Goal: Task Accomplishment & Management: Manage account settings

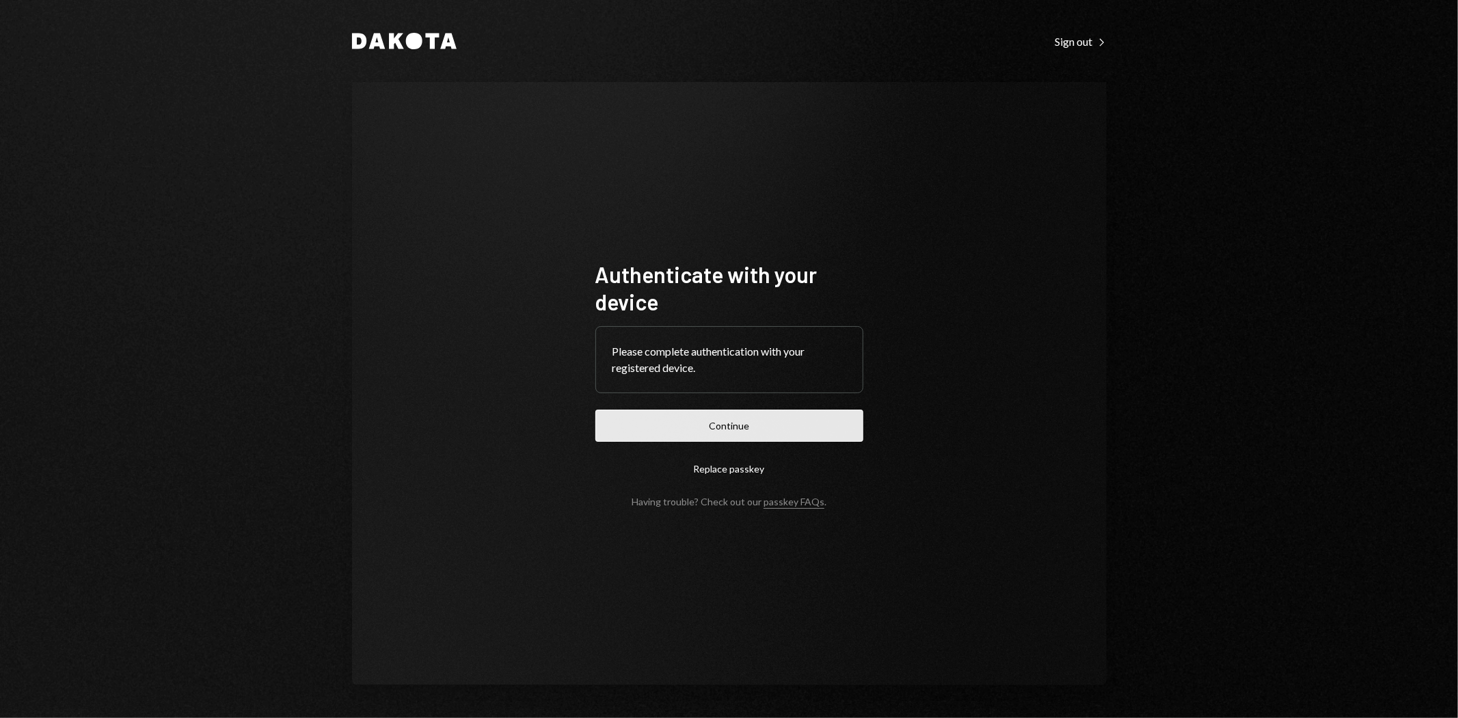
click at [745, 431] on button "Continue" at bounding box center [729, 425] width 268 height 32
click at [831, 421] on button "Continue" at bounding box center [729, 425] width 268 height 32
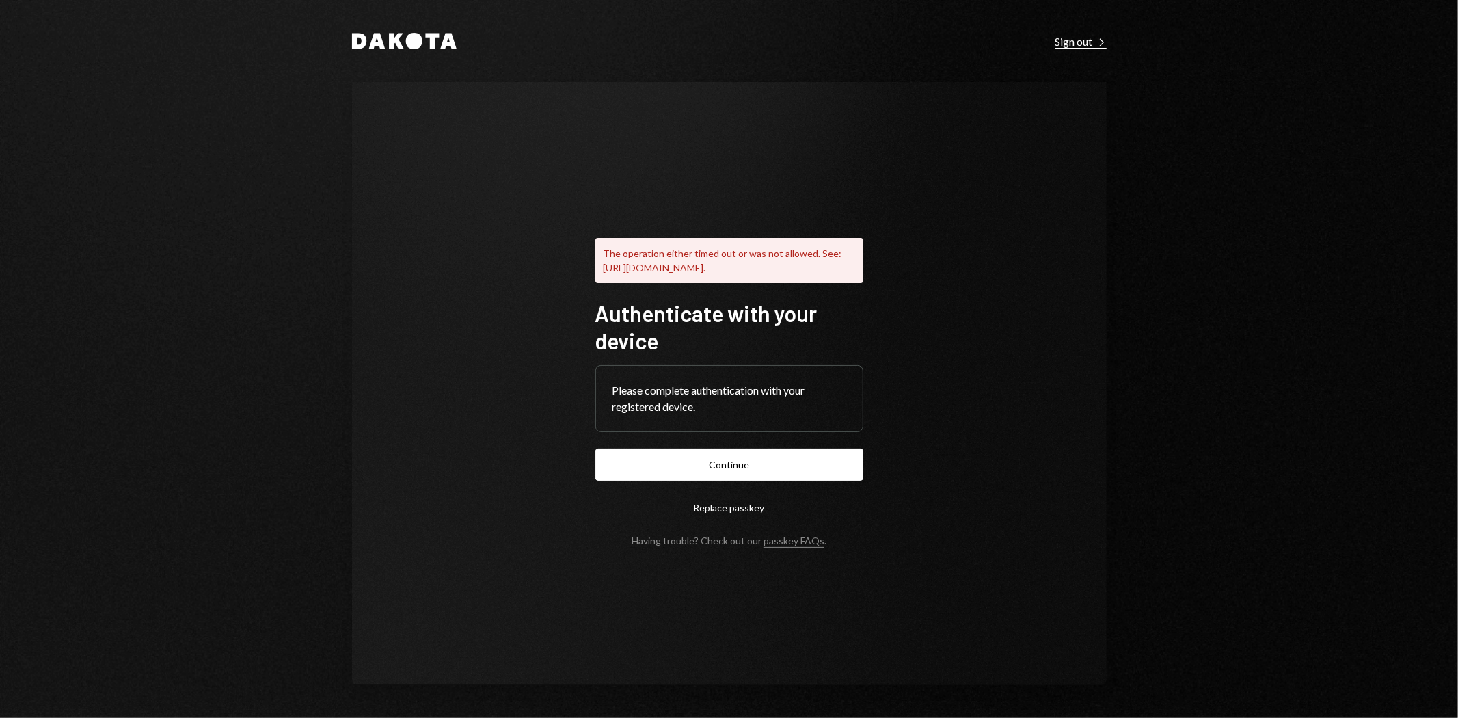
click at [1094, 42] on div "Sign out Right Caret" at bounding box center [1081, 42] width 51 height 14
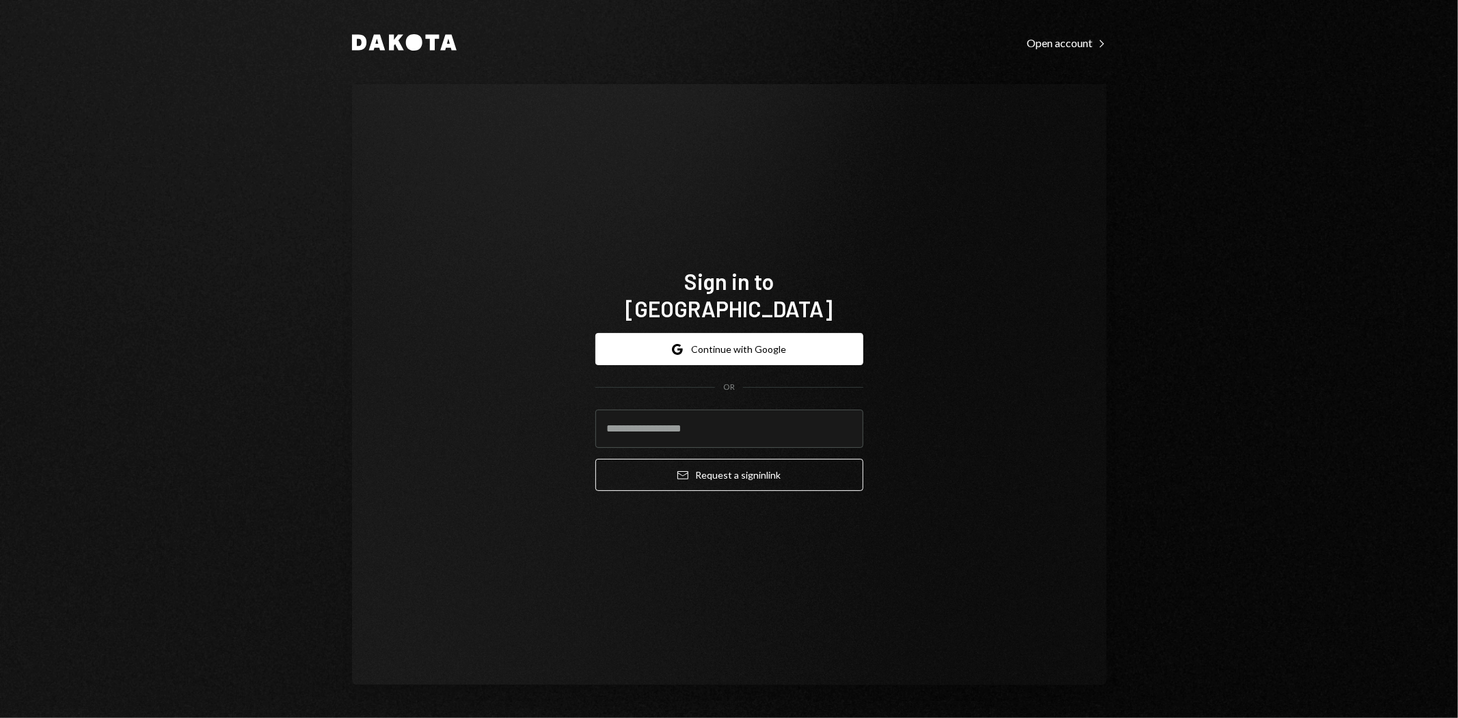
click at [595, 409] on protonpass-control-1143 at bounding box center [595, 409] width 0 height 0
click at [809, 412] on input "email" at bounding box center [729, 428] width 268 height 38
type input "**********"
click at [595, 409] on protonpass-control-1143 at bounding box center [595, 409] width 0 height 0
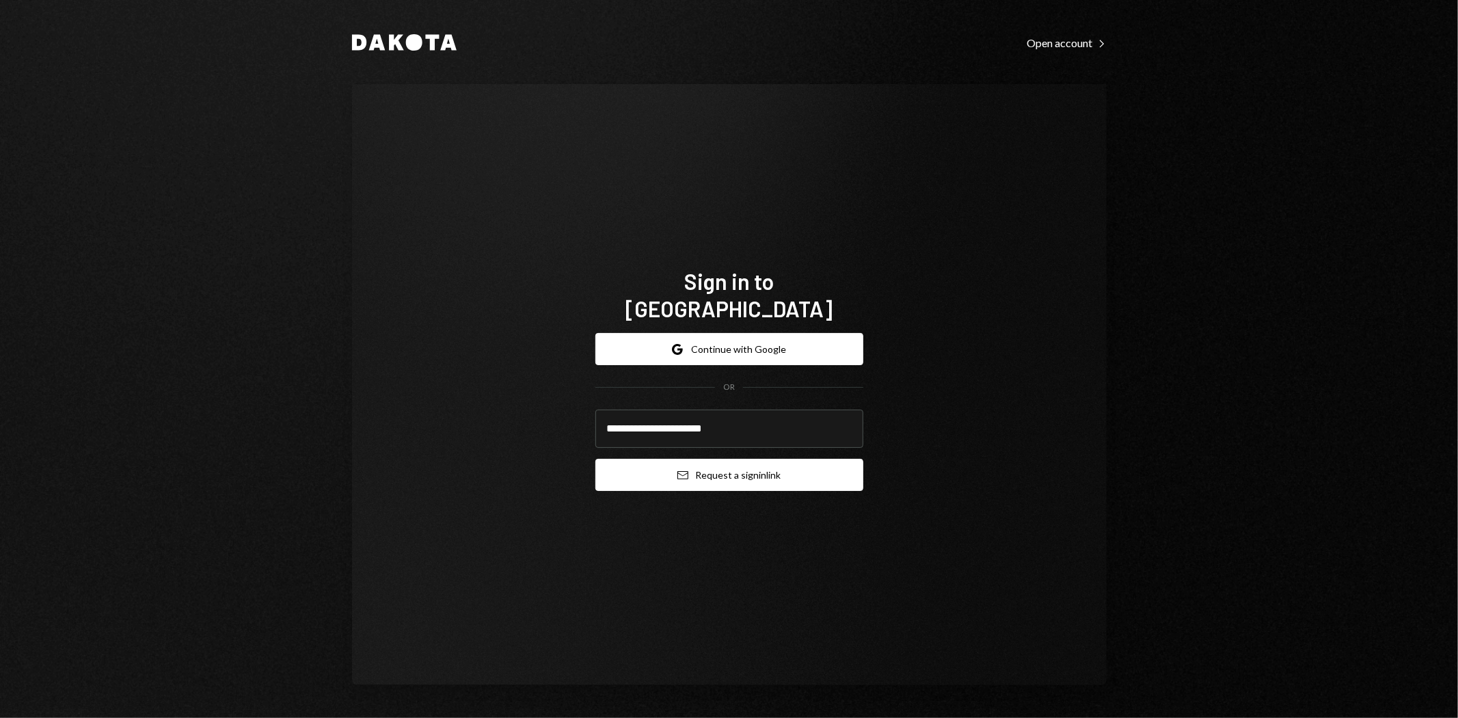
click at [816, 459] on button "Email Request a sign in link" at bounding box center [729, 475] width 268 height 32
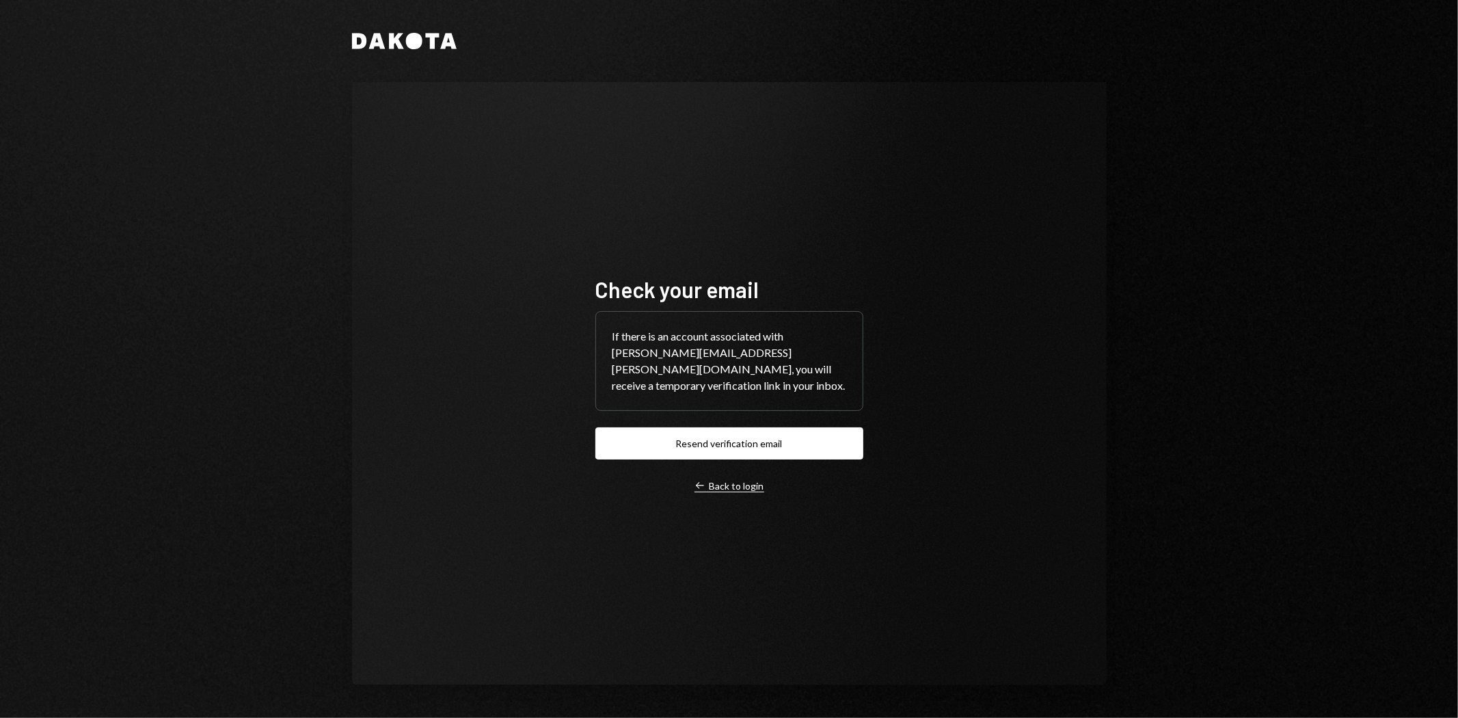
click at [750, 480] on div "Left Arrow Back to login" at bounding box center [730, 486] width 70 height 12
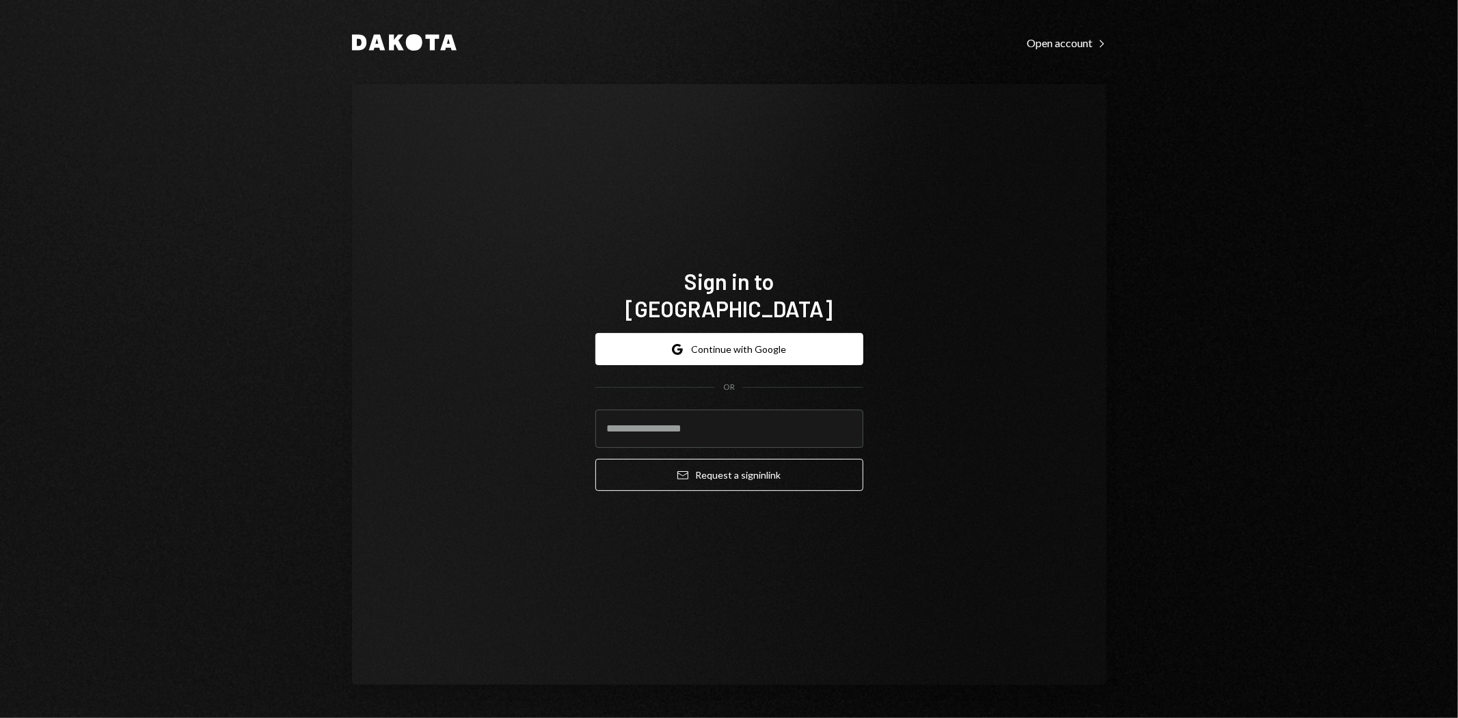
type input "**********"
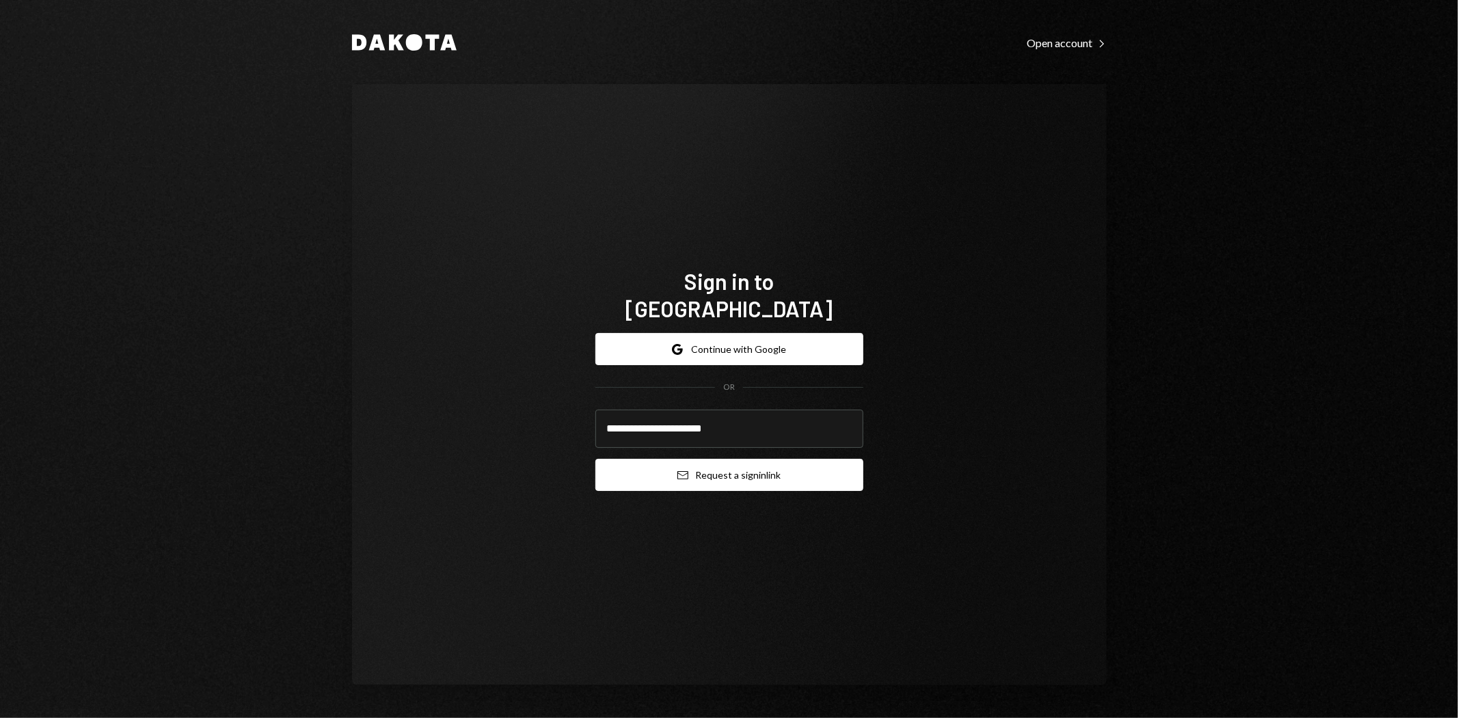
click at [702, 467] on button "Email Request a sign in link" at bounding box center [729, 475] width 268 height 32
